Goal: Information Seeking & Learning: Learn about a topic

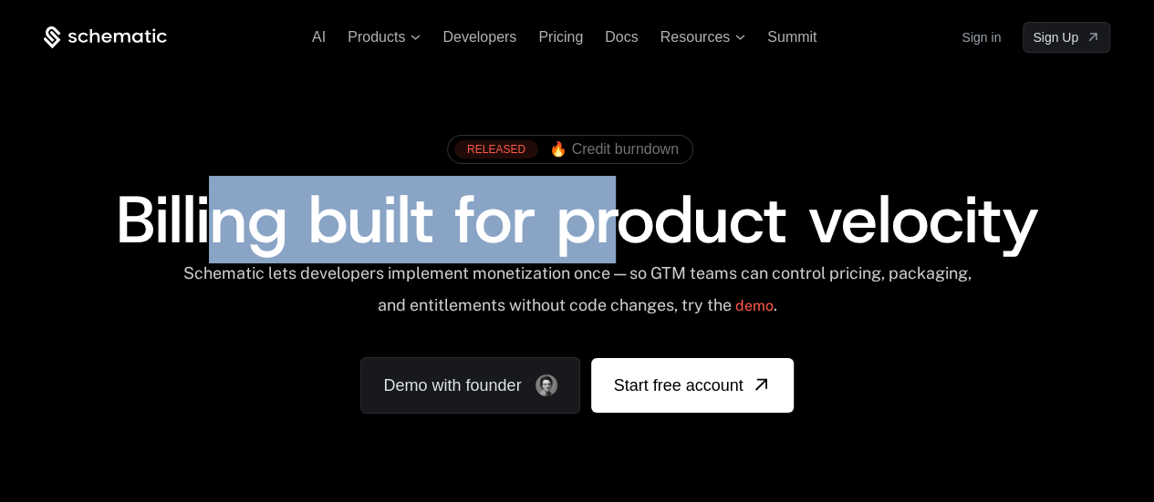
drag, startPoint x: 207, startPoint y: 199, endPoint x: 626, endPoint y: 233, distance: 420.8
click at [626, 233] on span "Billing built for product velocity" at bounding box center [576, 220] width 923 height 88
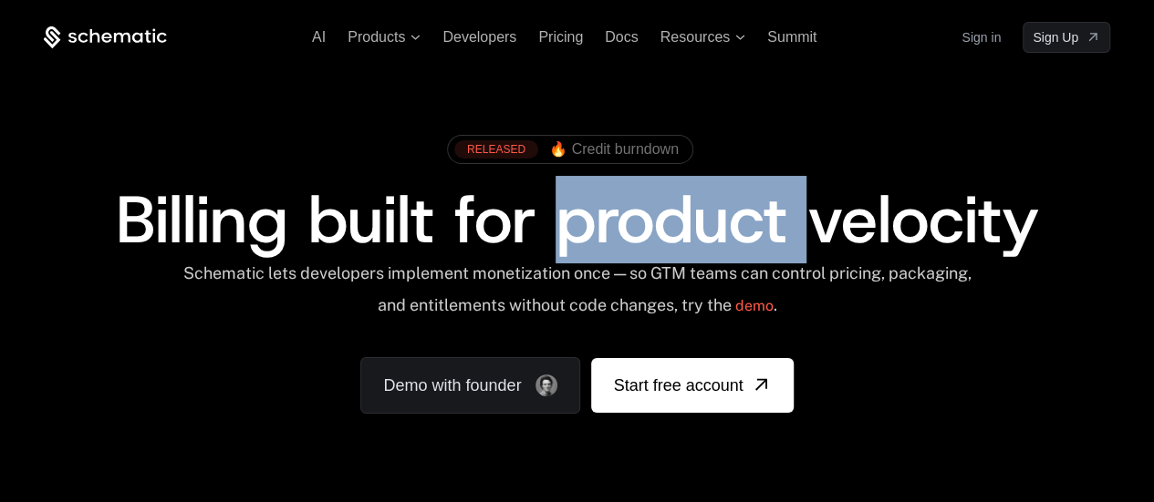
click at [626, 233] on span "Billing built for product velocity" at bounding box center [576, 220] width 923 height 88
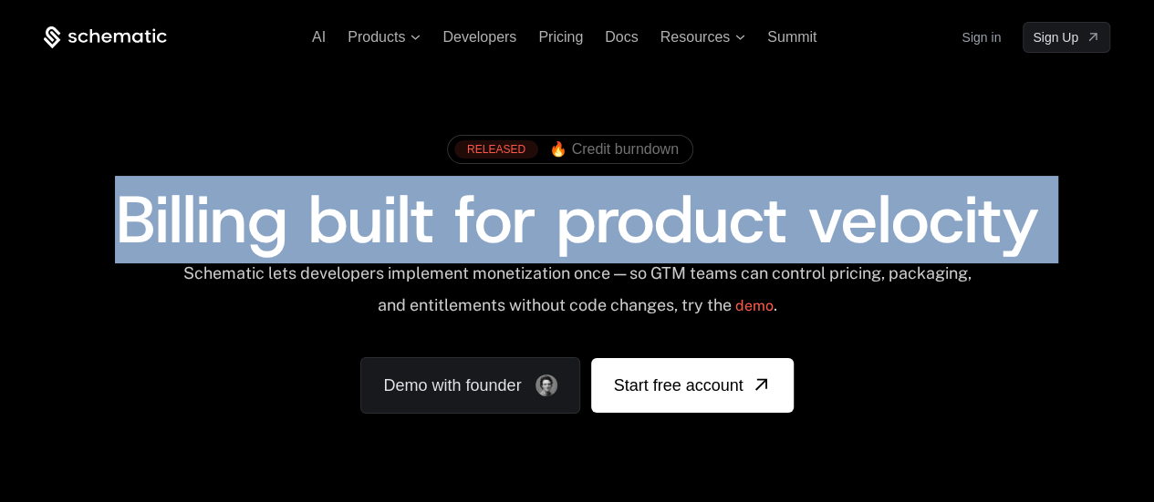
click at [626, 233] on span "Billing built for product velocity" at bounding box center [576, 220] width 923 height 88
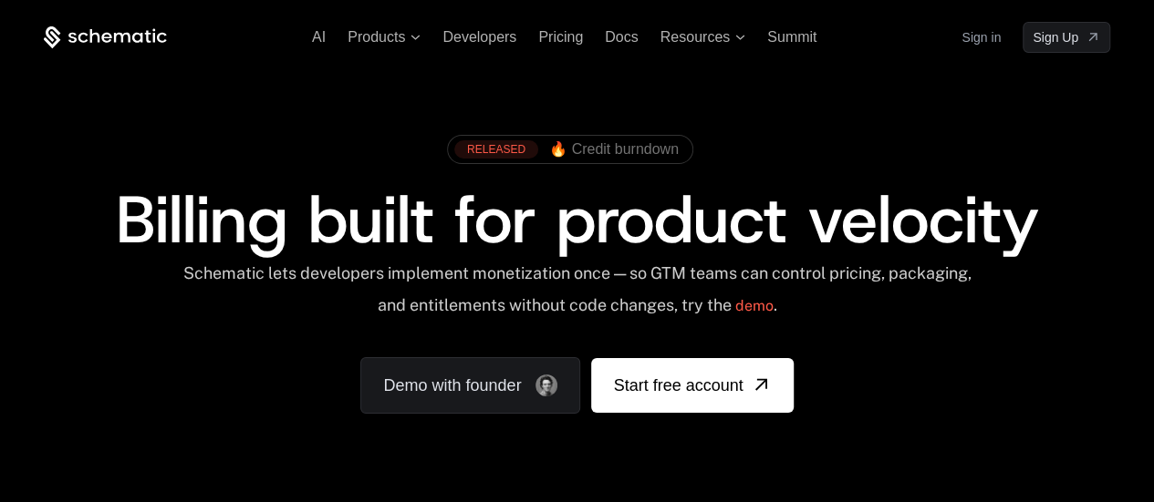
click at [552, 271] on div "Schematic lets developers implement monetization once — so GTM teams can contro…" at bounding box center [577, 296] width 800 height 65
click at [706, 192] on span "Billing built for product velocity" at bounding box center [576, 220] width 923 height 88
click at [549, 32] on span "Pricing" at bounding box center [560, 37] width 45 height 16
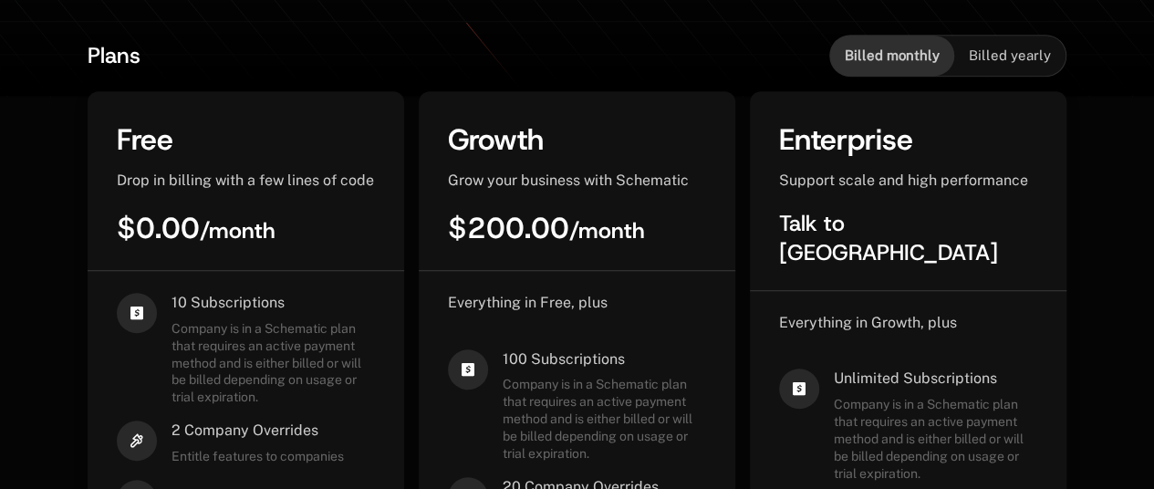
scroll to position [0, 14]
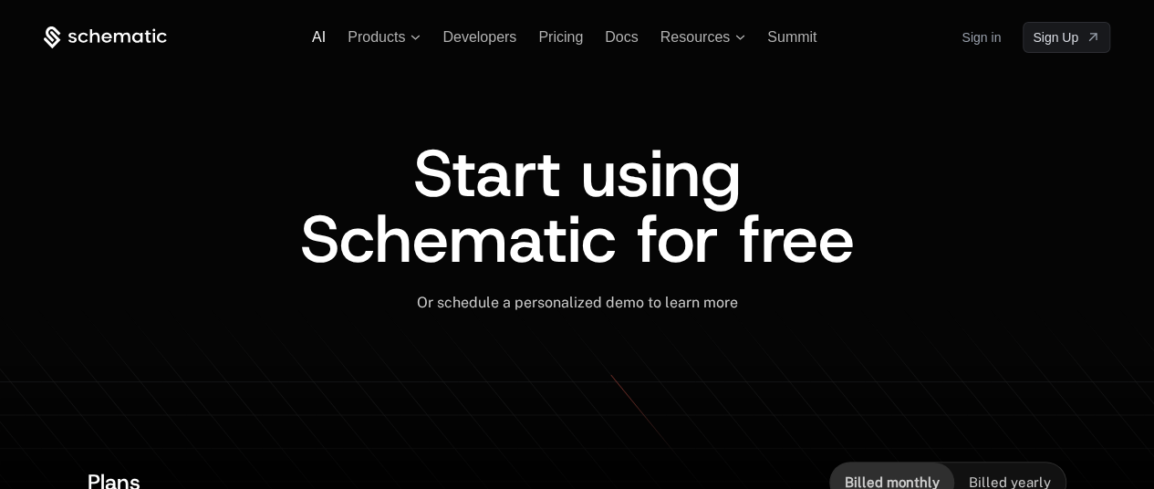
click at [312, 36] on span "AI" at bounding box center [319, 37] width 14 height 16
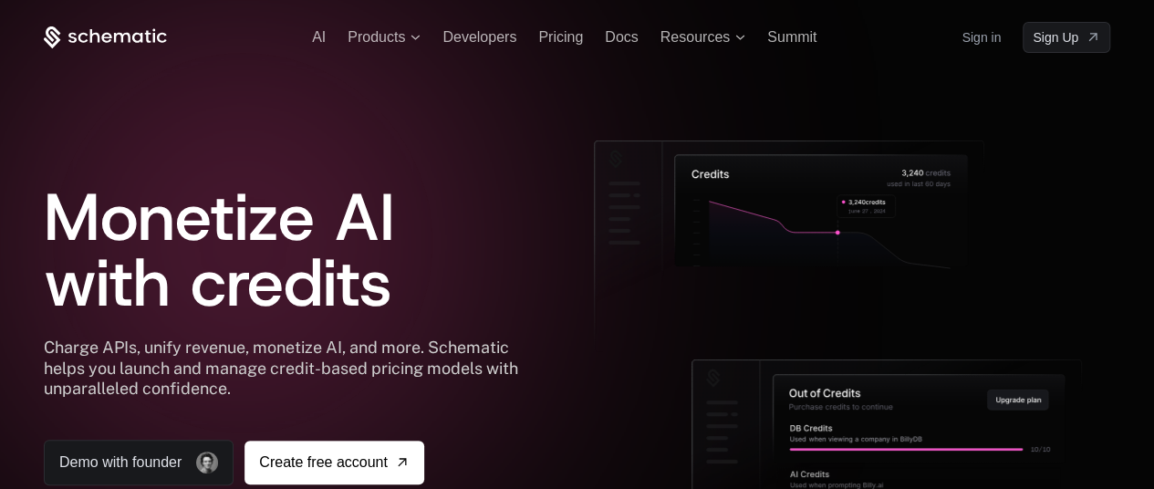
click at [152, 36] on icon at bounding box center [153, 35] width 3 height 14
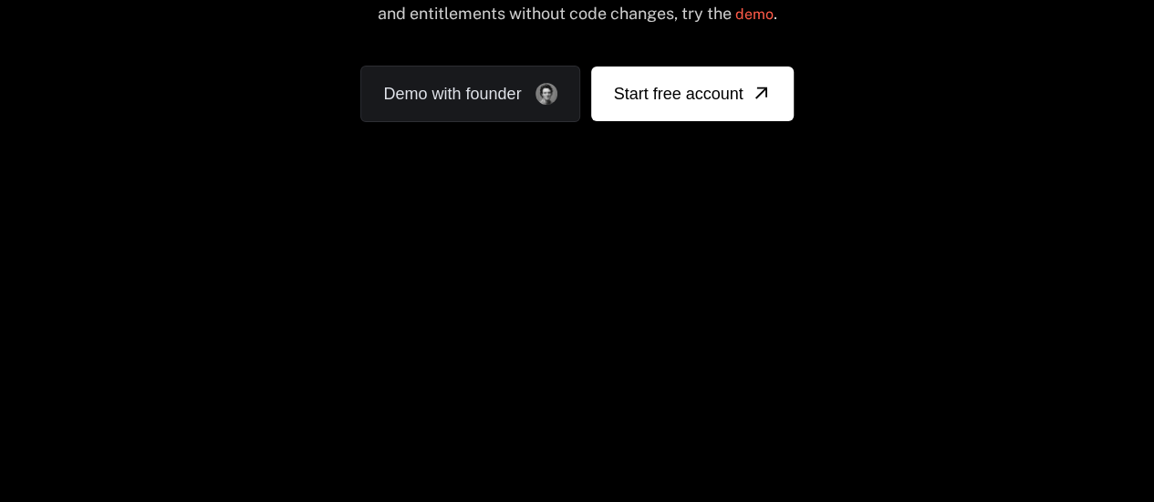
scroll to position [291, 0]
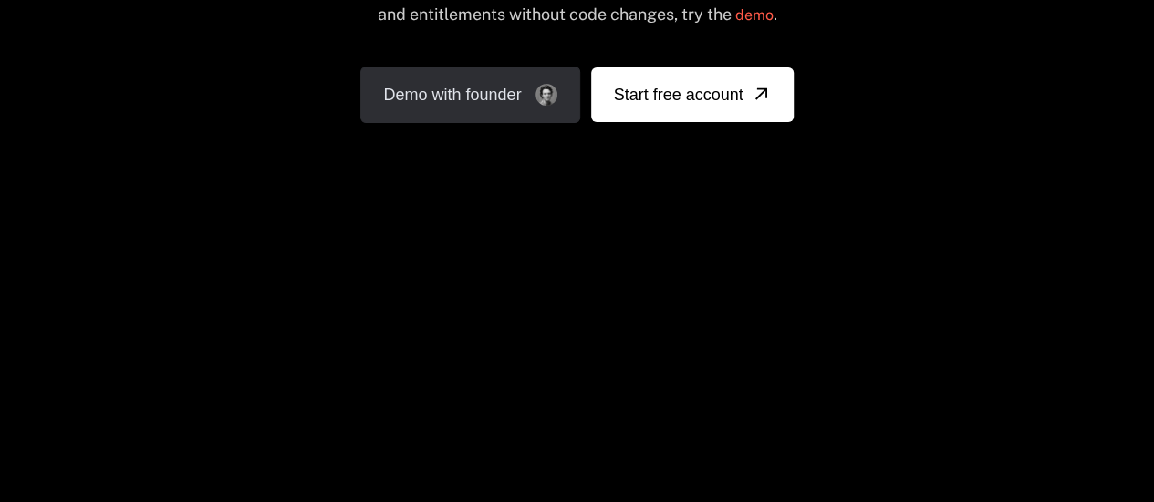
click at [456, 105] on link "Demo with founder" at bounding box center [470, 95] width 220 height 57
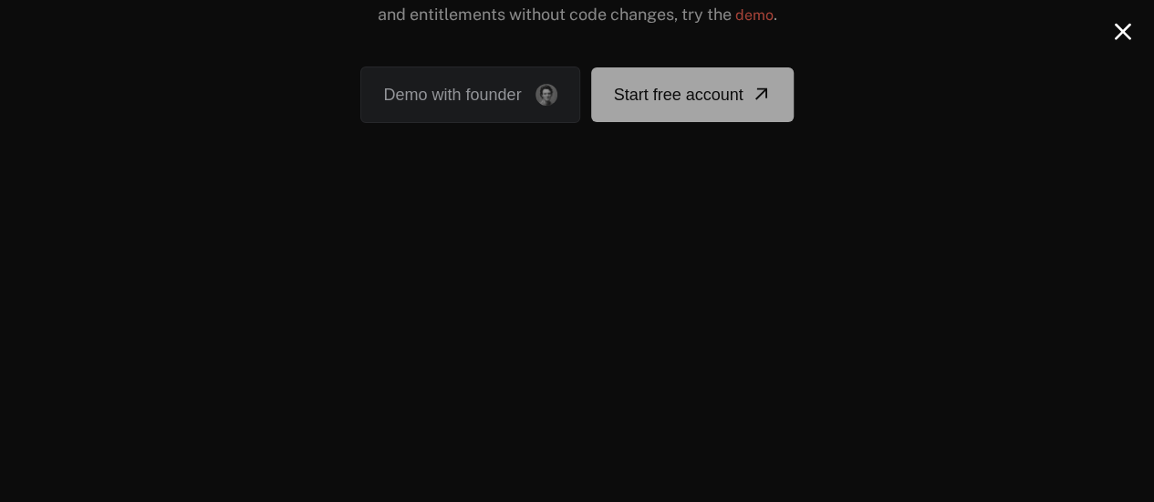
click at [1142, 20] on div at bounding box center [577, 251] width 1154 height 502
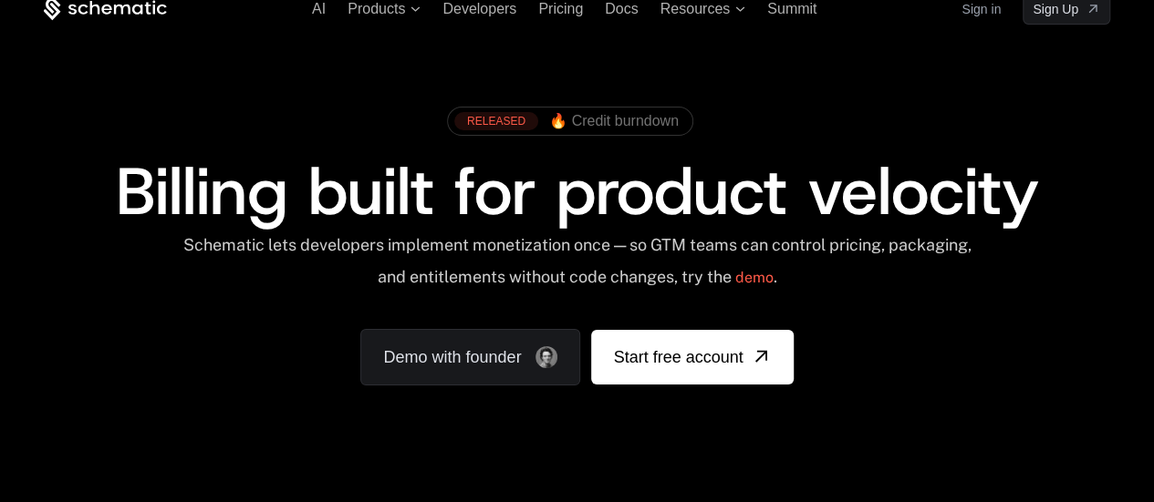
scroll to position [0, 0]
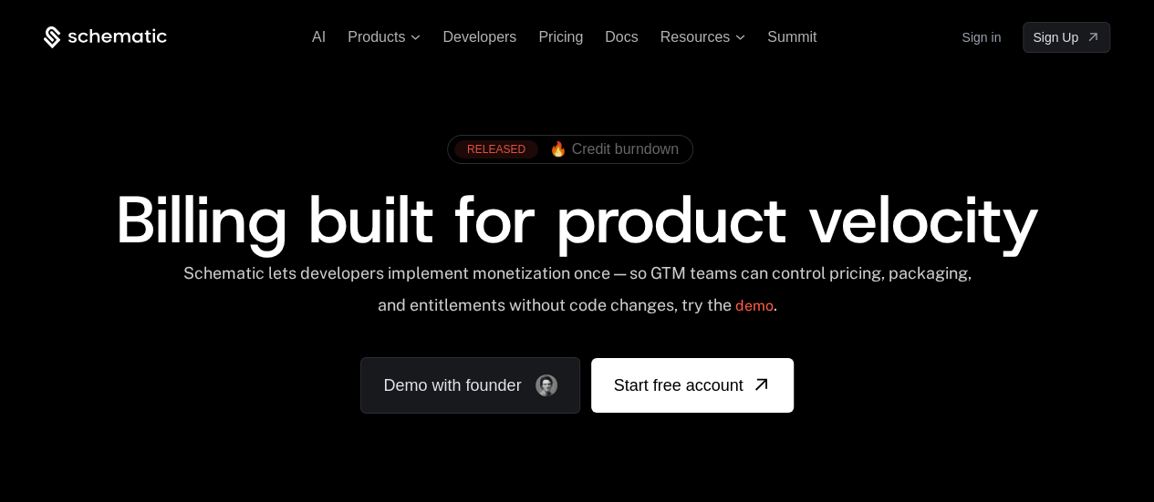
click at [635, 150] on span "🔥 Credit burndown" at bounding box center [613, 149] width 129 height 16
